Goal: Information Seeking & Learning: Check status

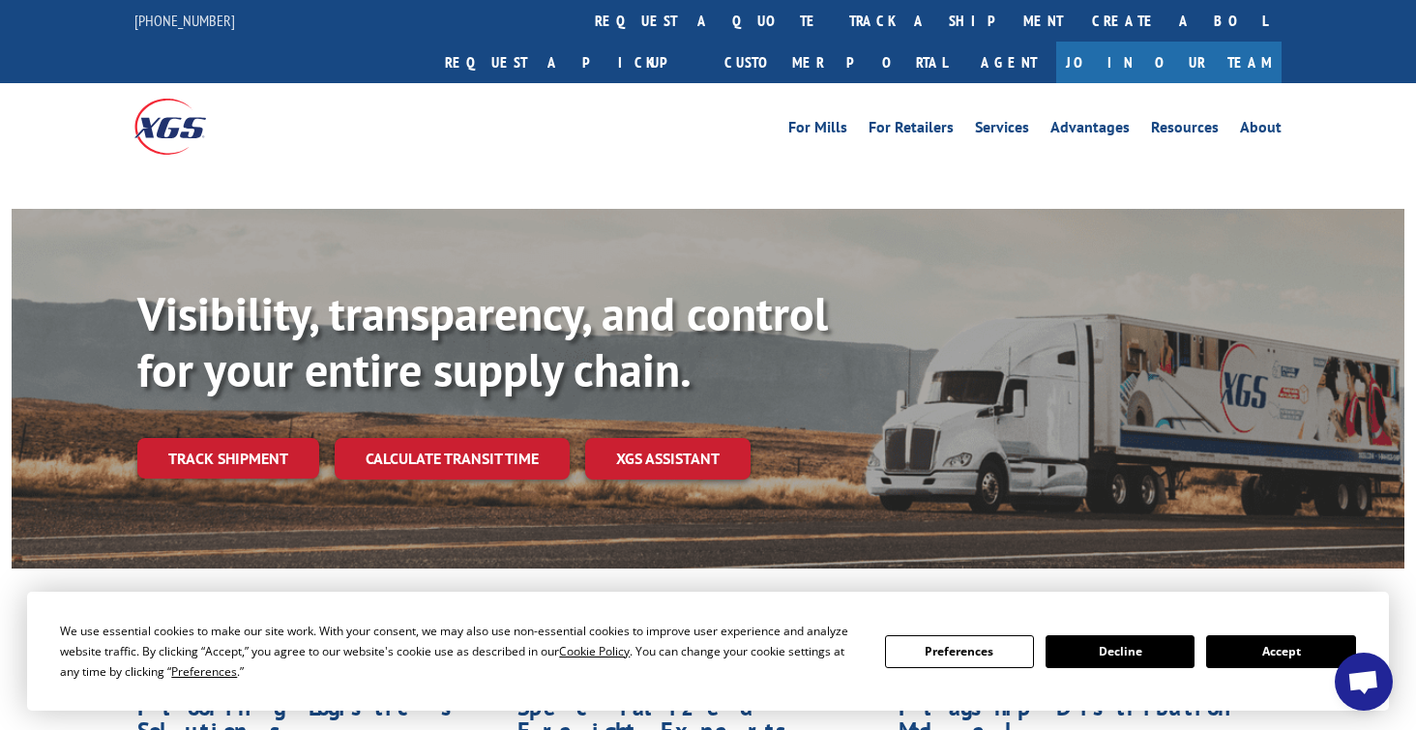
click at [1300, 643] on button "Accept" at bounding box center [1280, 651] width 149 height 33
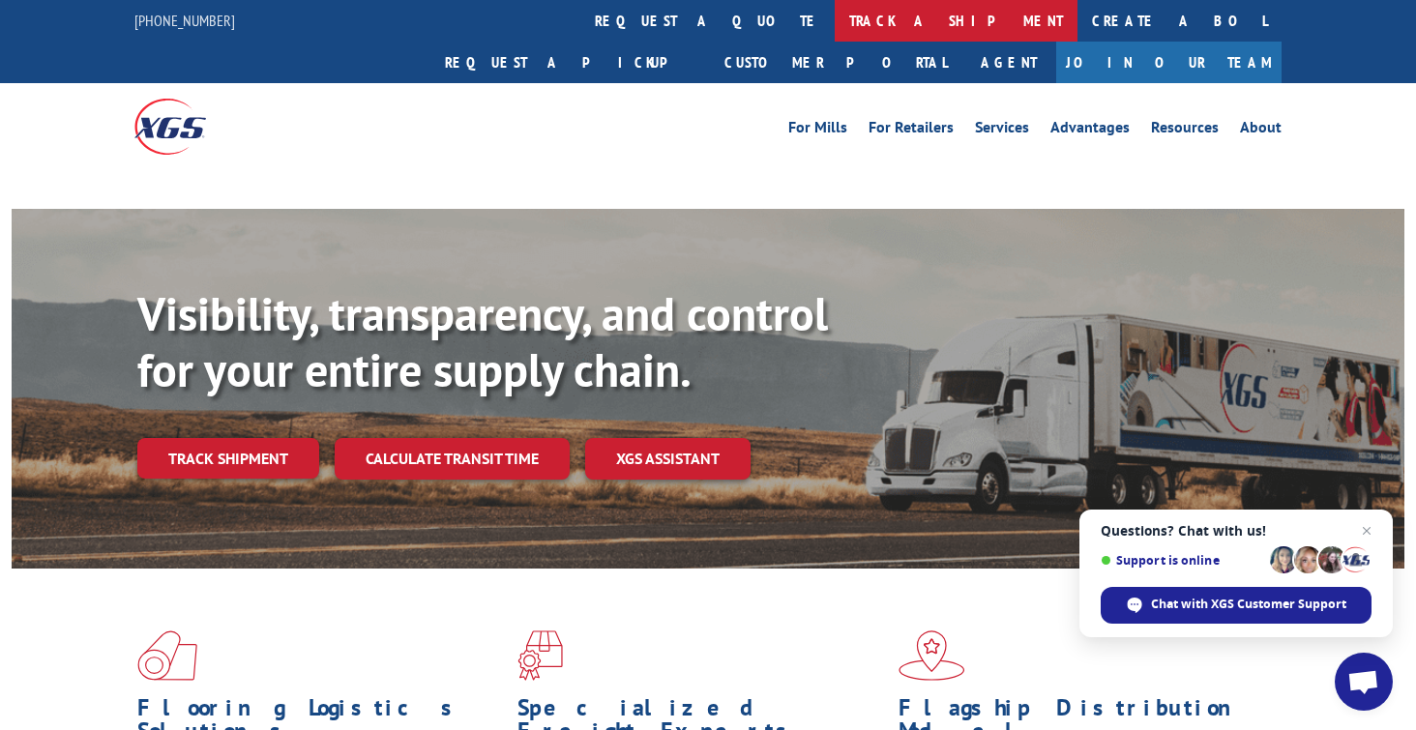
click at [835, 20] on link "track a shipment" at bounding box center [956, 21] width 243 height 42
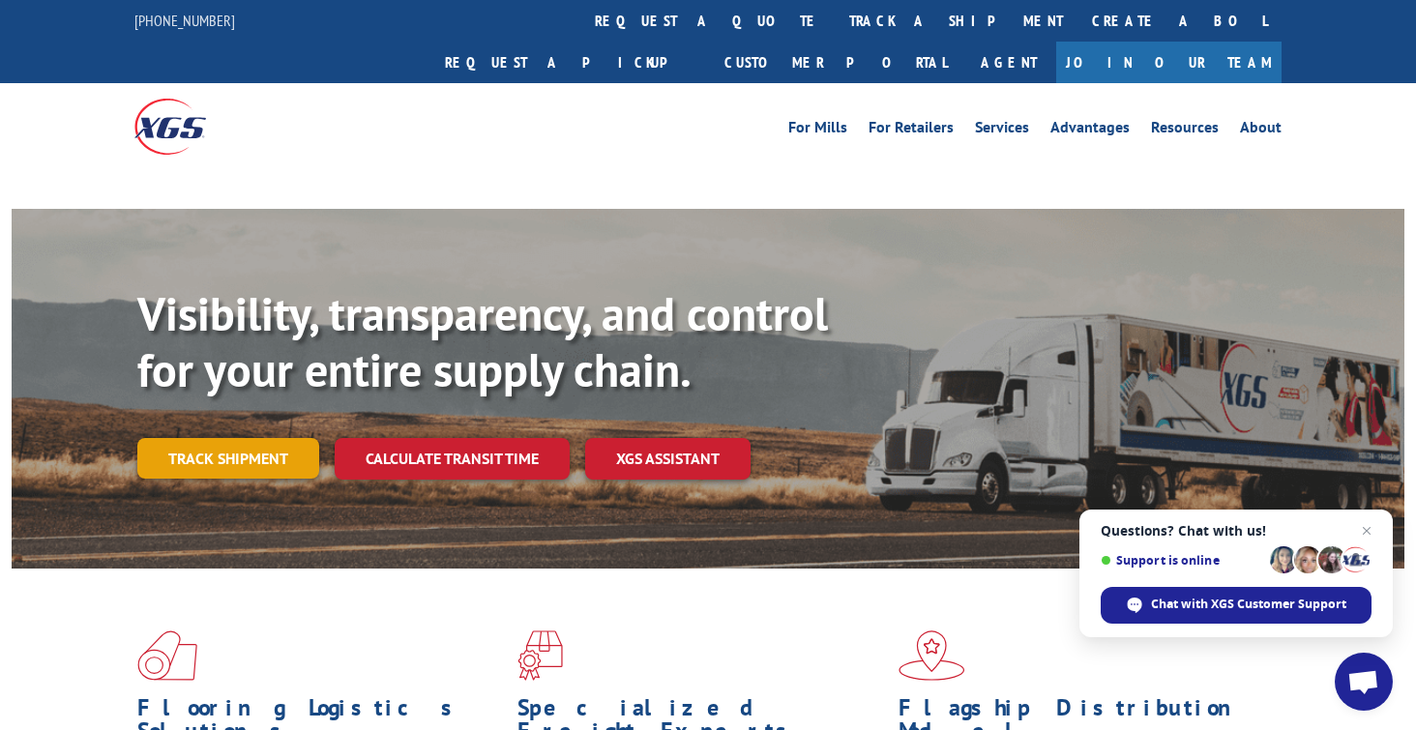
click at [263, 438] on link "Track shipment" at bounding box center [228, 458] width 182 height 41
click at [235, 438] on link "Track shipment" at bounding box center [228, 458] width 182 height 41
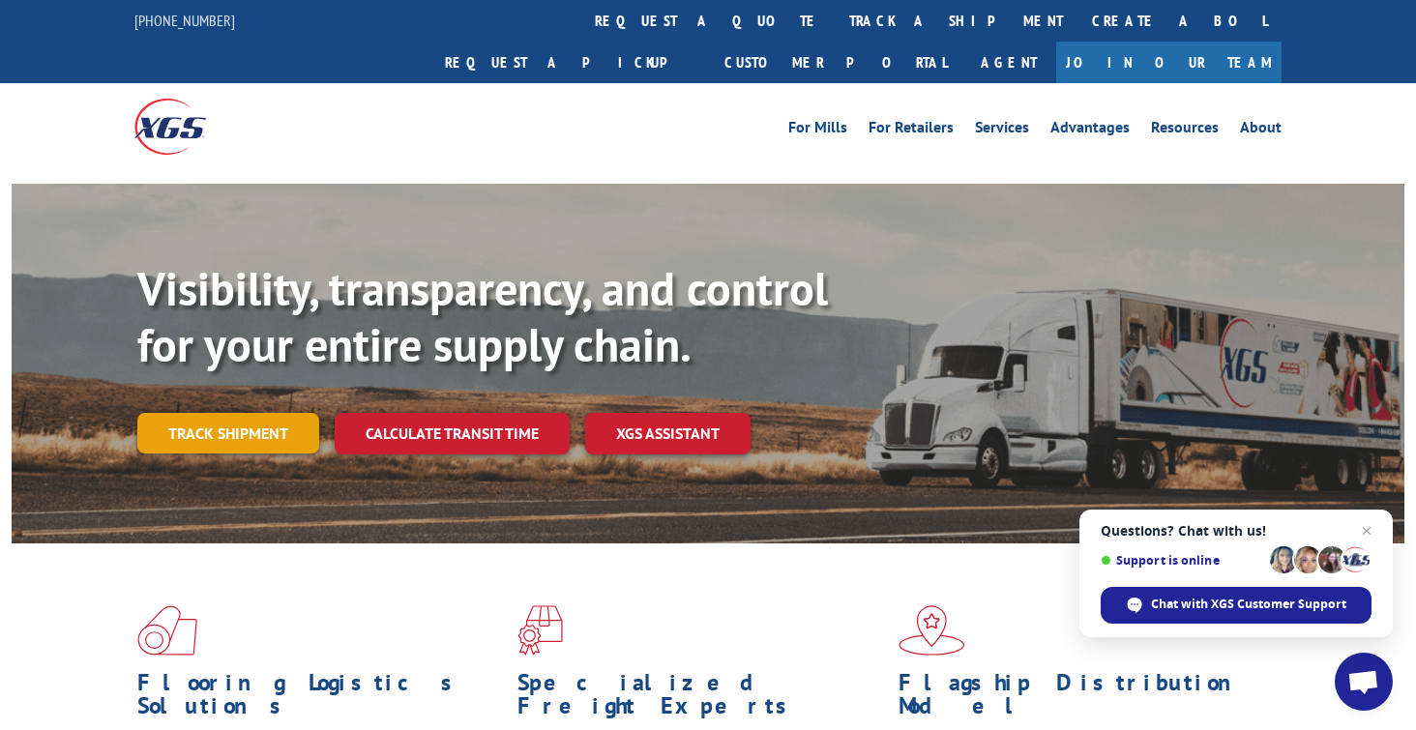
click at [217, 413] on link "Track shipment" at bounding box center [228, 433] width 182 height 41
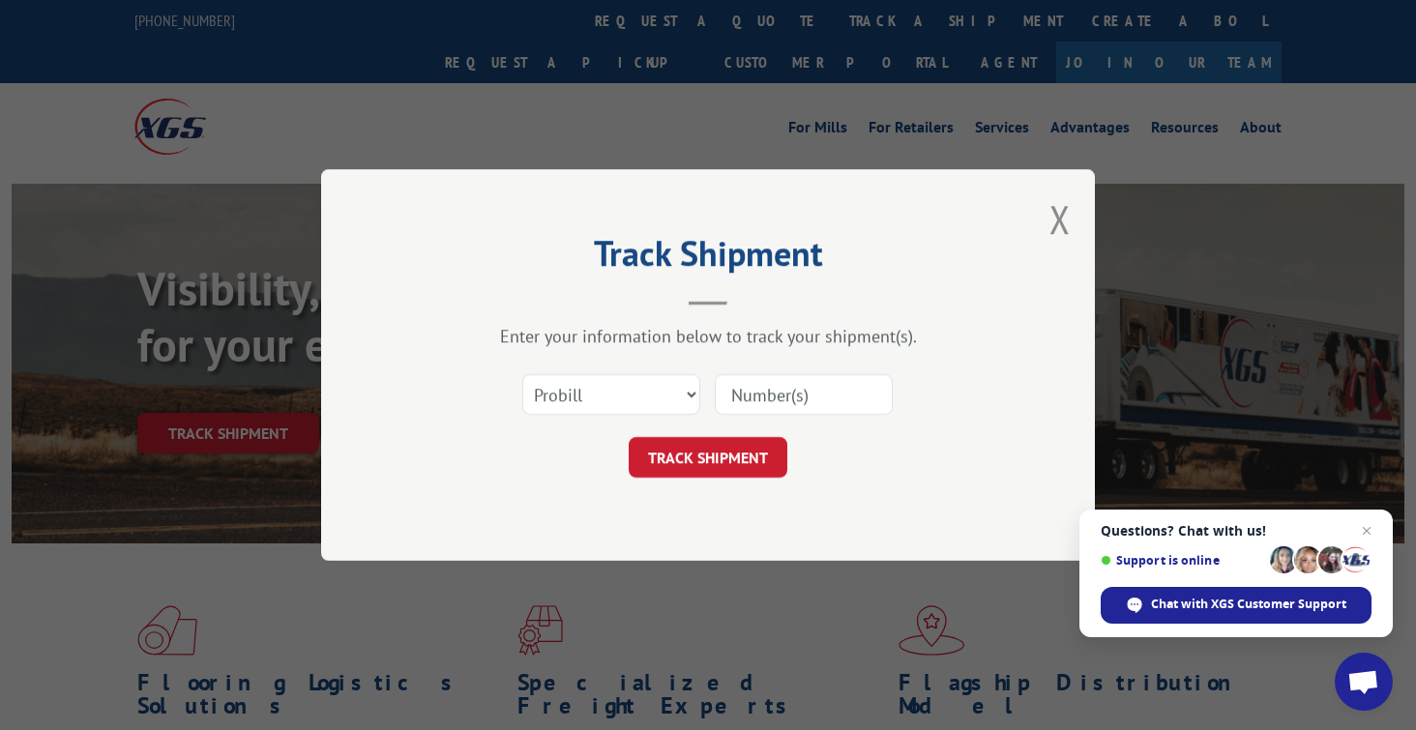
click at [739, 411] on input at bounding box center [804, 394] width 178 height 41
paste input "16944916"
type input "16944916"
click at [734, 452] on button "TRACK SHIPMENT" at bounding box center [708, 457] width 159 height 41
